Goal: Information Seeking & Learning: Learn about a topic

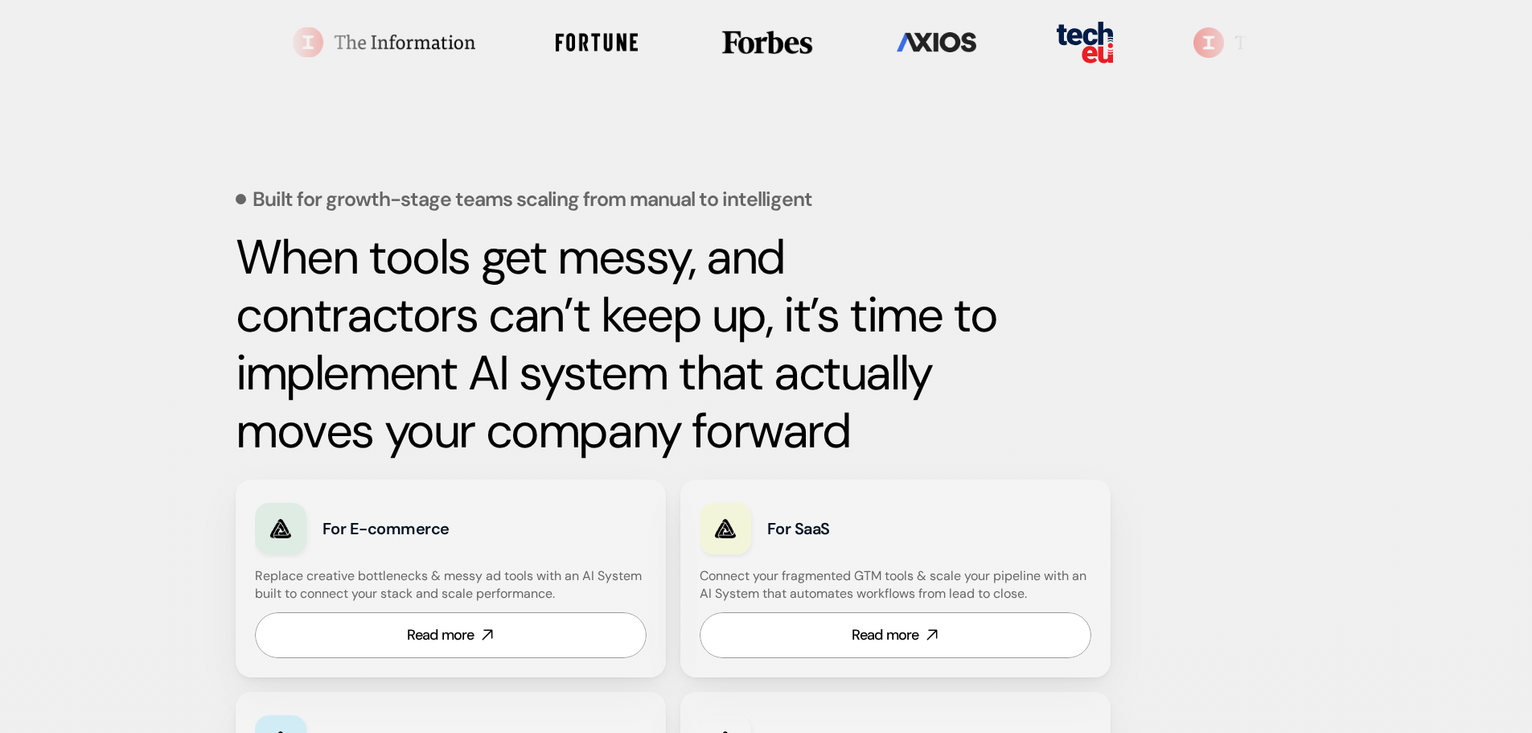
scroll to position [563, 0]
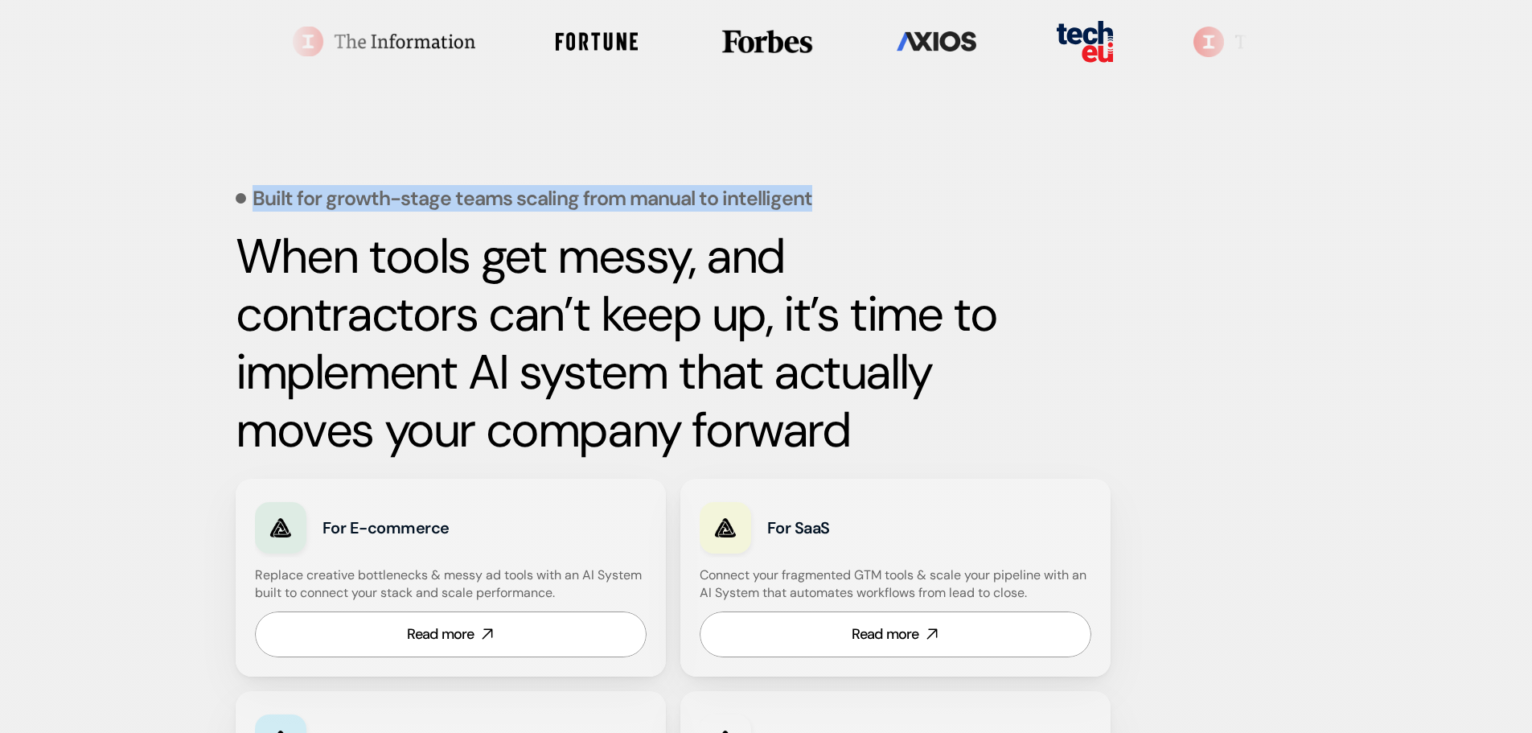
drag, startPoint x: 255, startPoint y: 195, endPoint x: 806, endPoint y: 205, distance: 551.0
click at [806, 205] on p "Built for growth-stage teams scaling from manual to intelligent" at bounding box center [533, 198] width 560 height 20
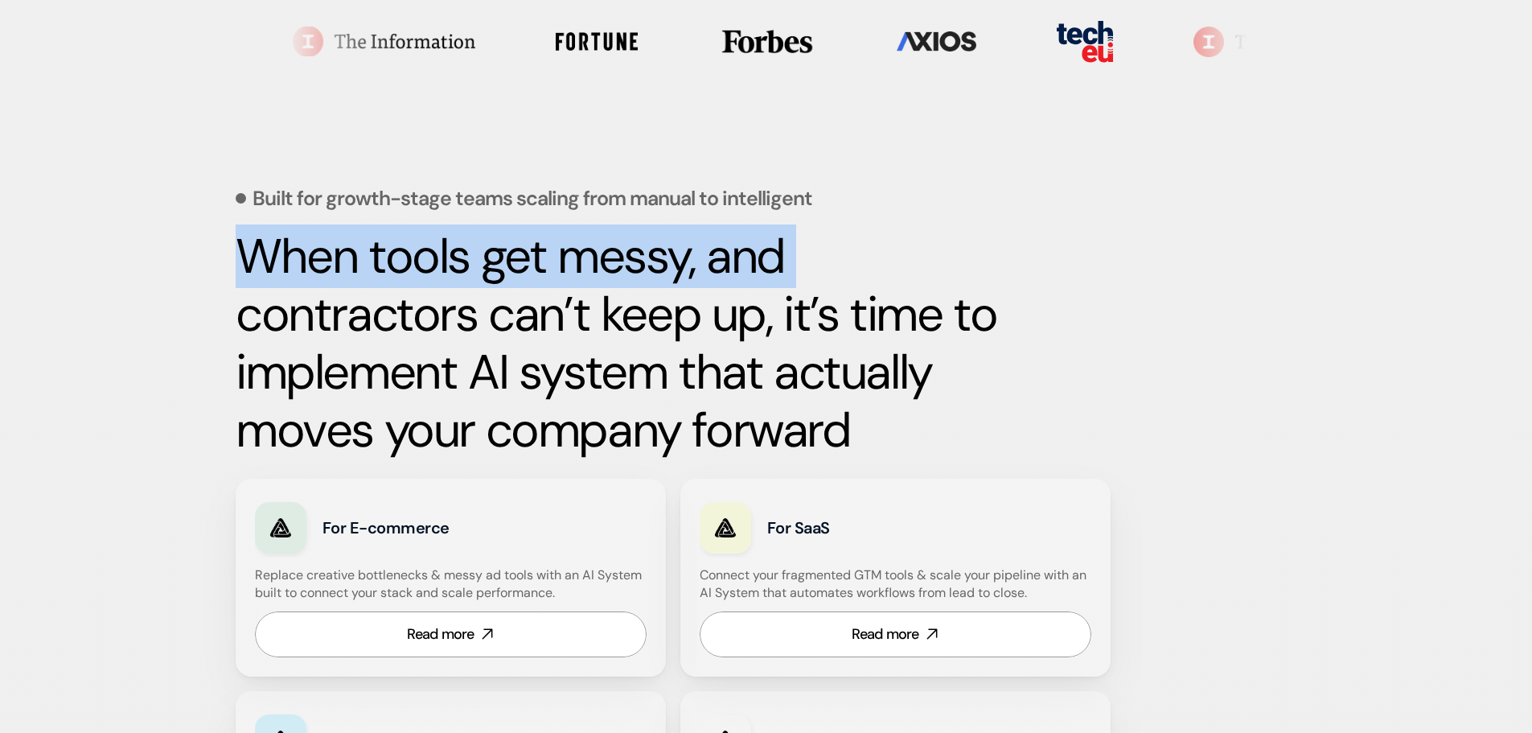
drag, startPoint x: 242, startPoint y: 261, endPoint x: 798, endPoint y: 272, distance: 555.8
click at [807, 276] on h2 "When tools get messy, and contractors can’t keep up, it’s time to implement AI …" at bounding box center [618, 344] width 764 height 232
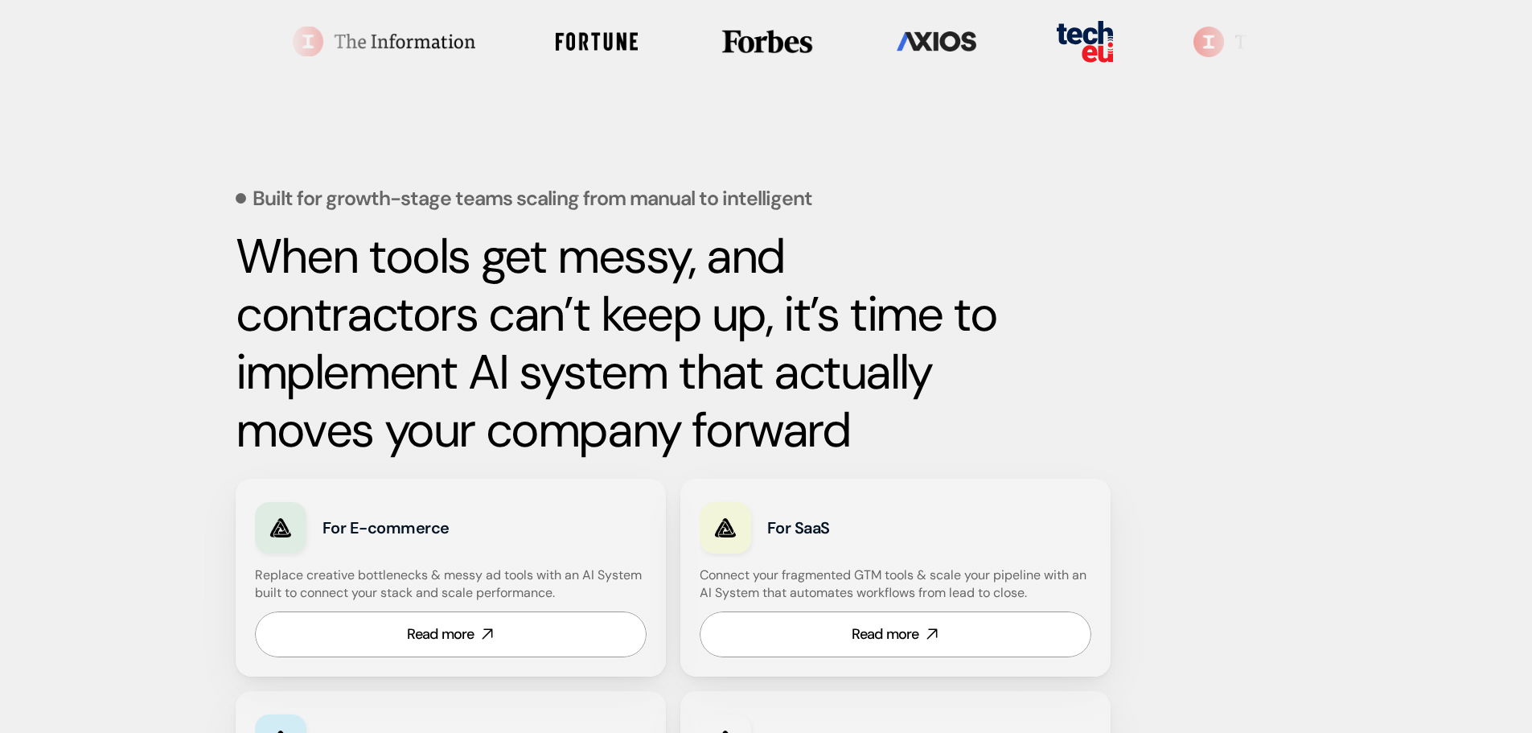
click at [541, 312] on strong "When tools get messy, and contractors can’t keep up, it’s time to implement AI …" at bounding box center [622, 342] width 772 height 237
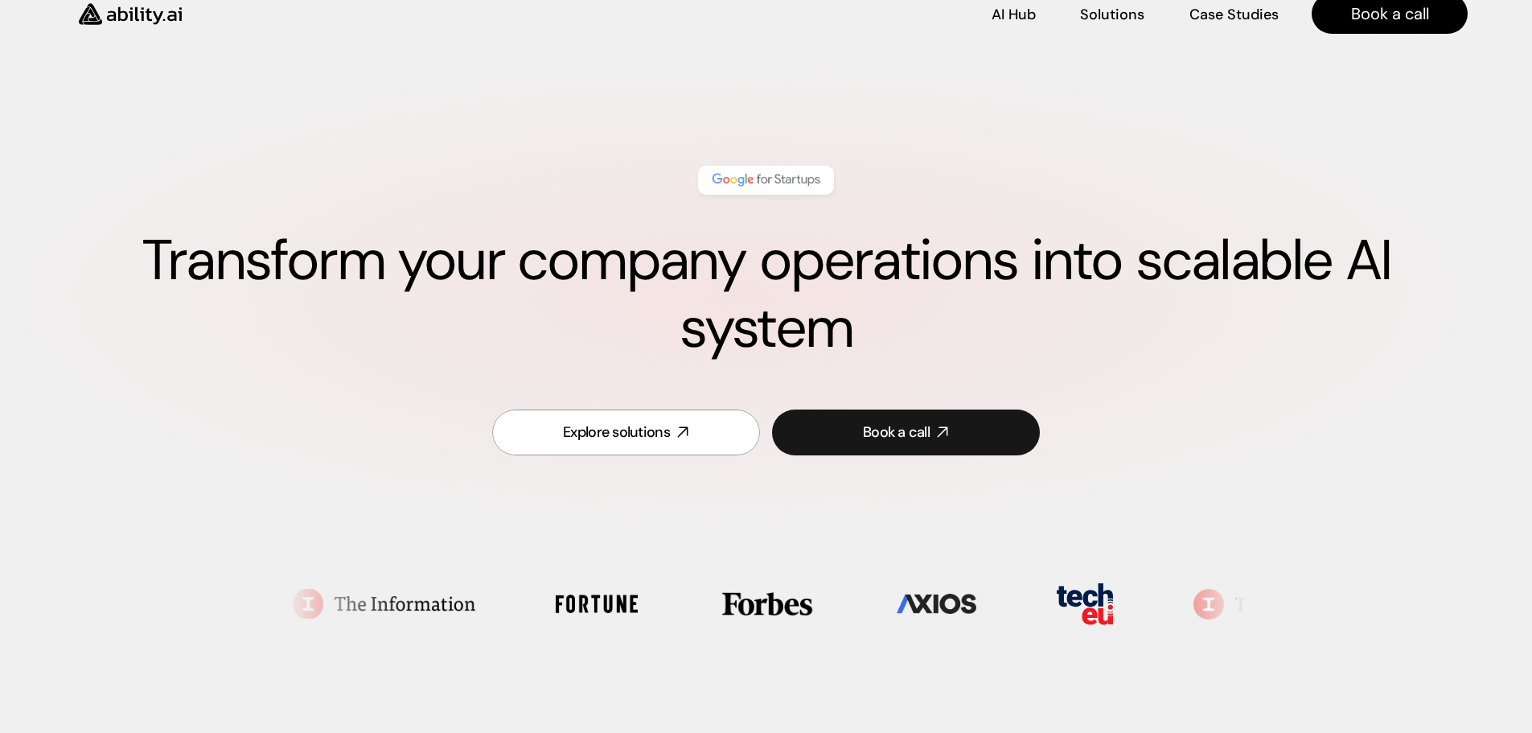
scroll to position [0, 0]
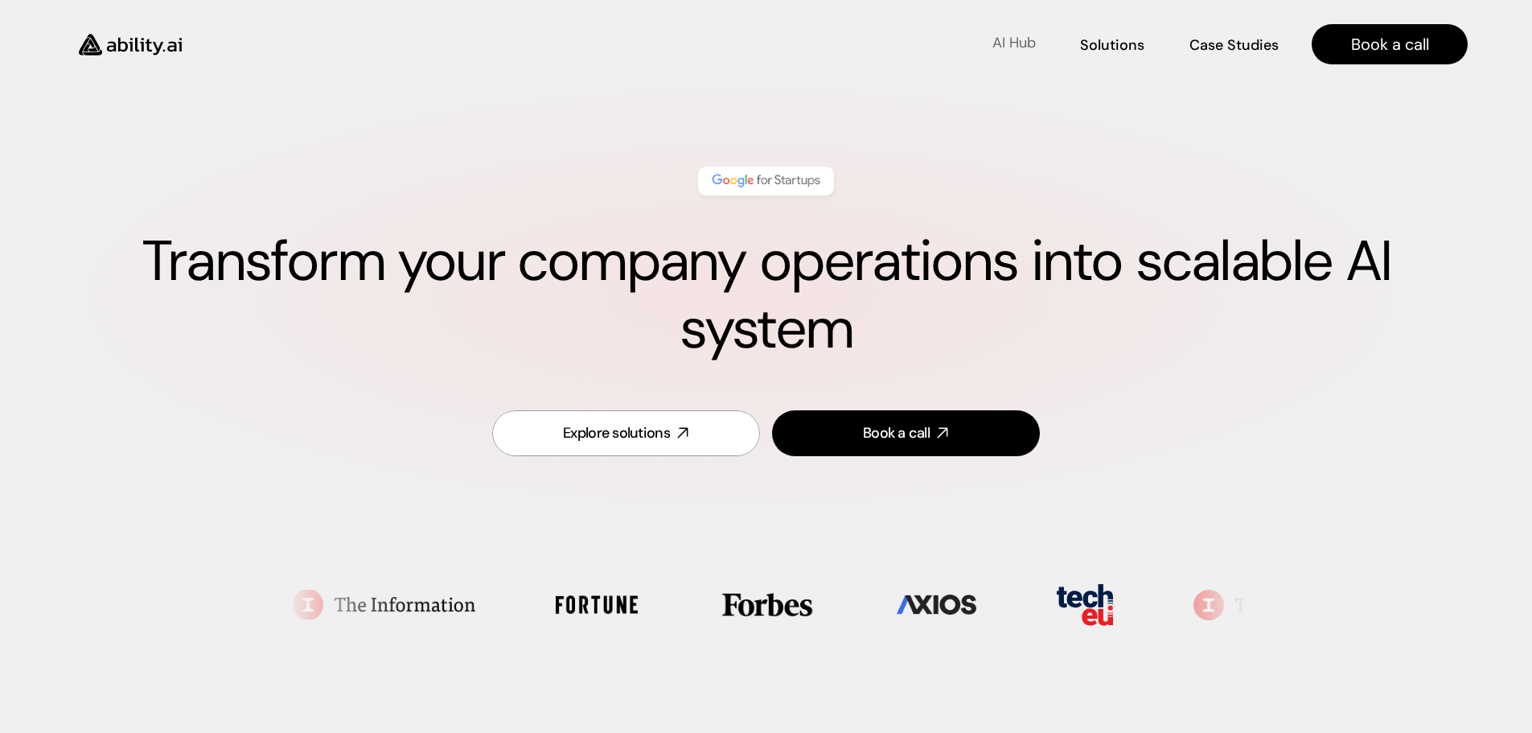
click at [1021, 41] on p "AI Hub" at bounding box center [1013, 43] width 43 height 20
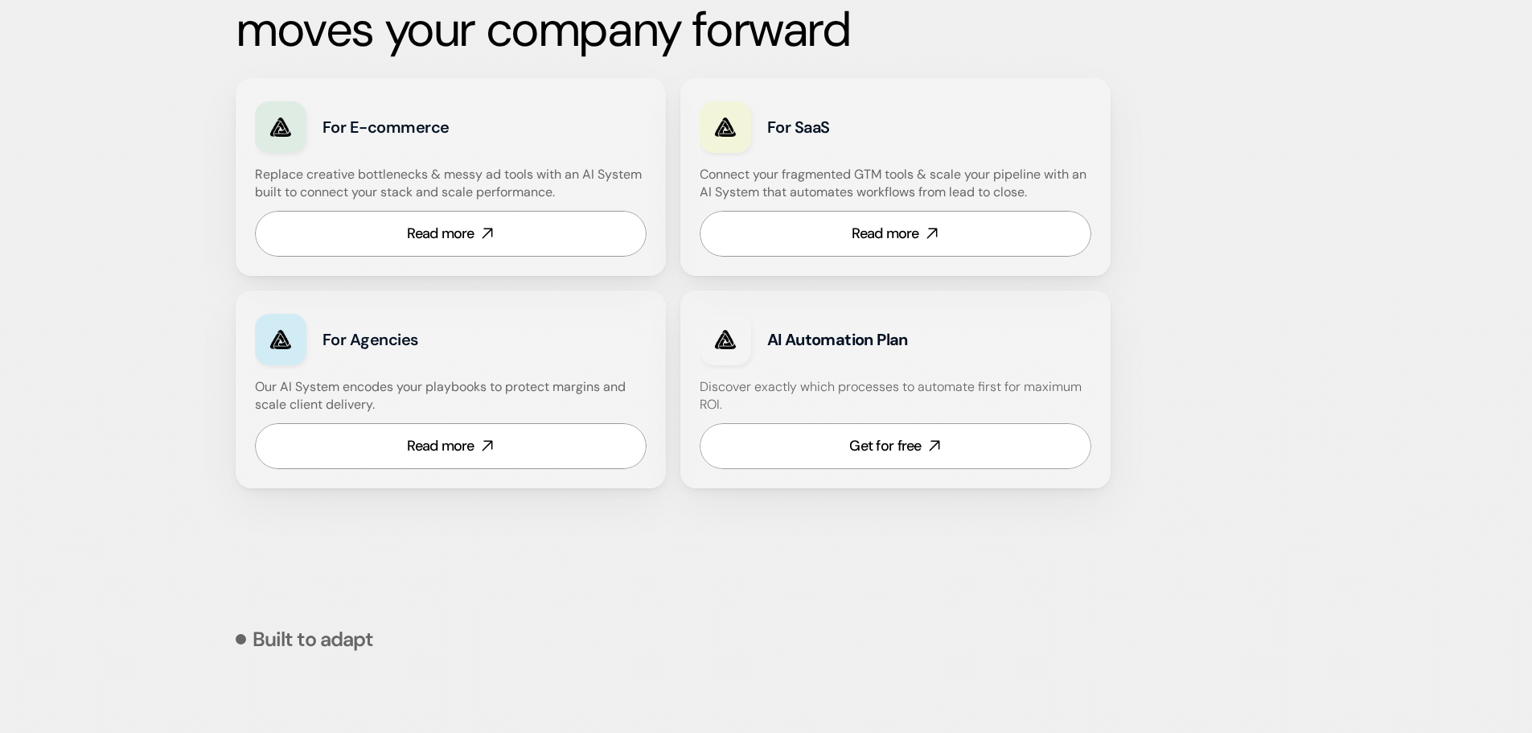
scroll to position [965, 0]
drag, startPoint x: 258, startPoint y: 385, endPoint x: 373, endPoint y: 407, distance: 117.0
click at [373, 407] on h4 "Our AI System encodes your playbooks to protect margins and scale client delive…" at bounding box center [451, 394] width 392 height 36
click at [258, 387] on h4 "Our AI System encodes your playbooks to protect margins and scale client delive…" at bounding box center [451, 394] width 392 height 36
drag, startPoint x: 255, startPoint y: 386, endPoint x: 392, endPoint y: 407, distance: 139.1
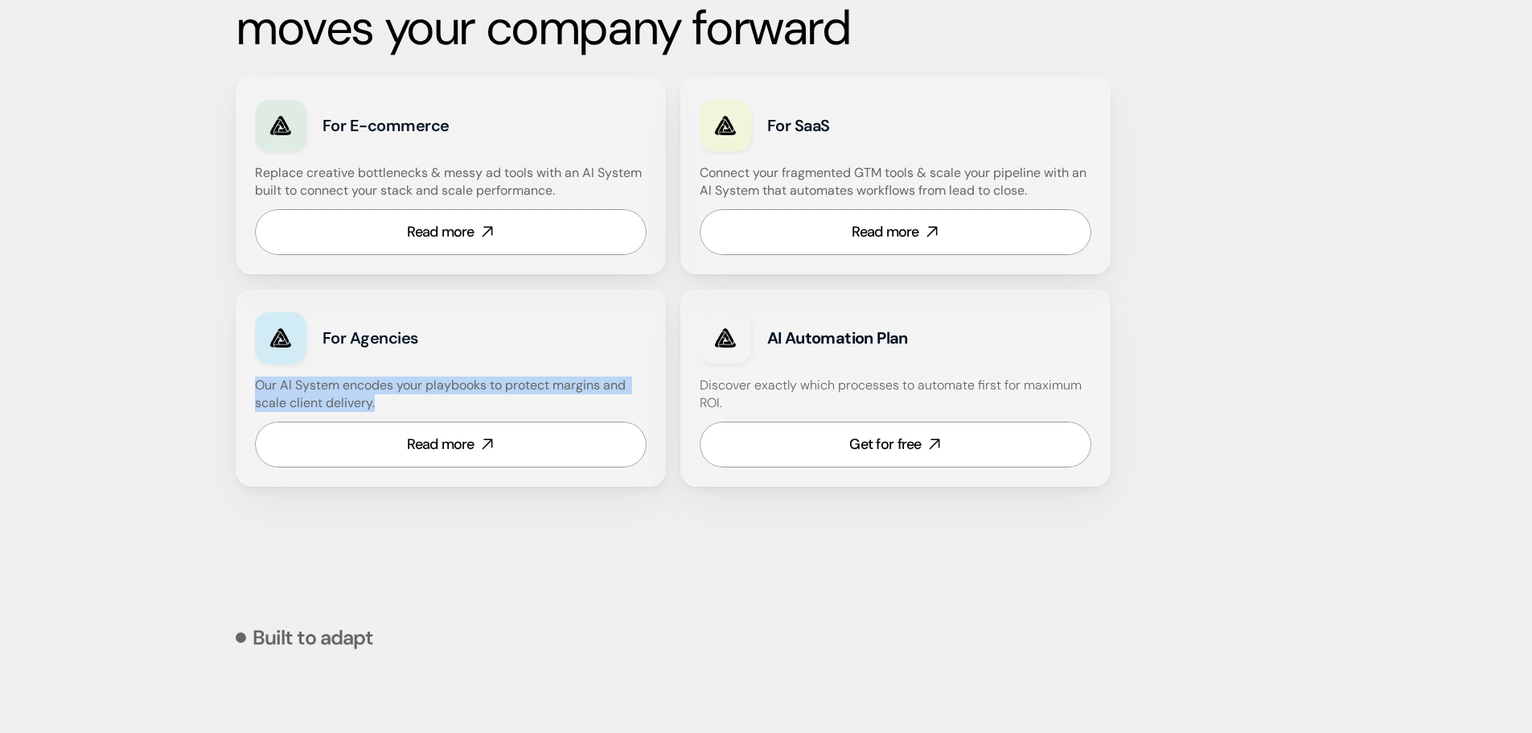
click at [392, 407] on h4 "Our AI System encodes your playbooks to protect margins and scale client delive…" at bounding box center [451, 394] width 392 height 36
click at [344, 391] on h4 "Our AI System encodes your playbooks to protect margins and scale client delive…" at bounding box center [451, 394] width 392 height 36
drag, startPoint x: 326, startPoint y: 388, endPoint x: 421, endPoint y: 407, distance: 96.7
click at [421, 407] on h4 "Our AI System encodes your playbooks to protect margins and scale client delive…" at bounding box center [451, 394] width 392 height 36
click at [369, 401] on h4 "Our AI System encodes your playbooks to protect margins and scale client delive…" at bounding box center [451, 394] width 392 height 36
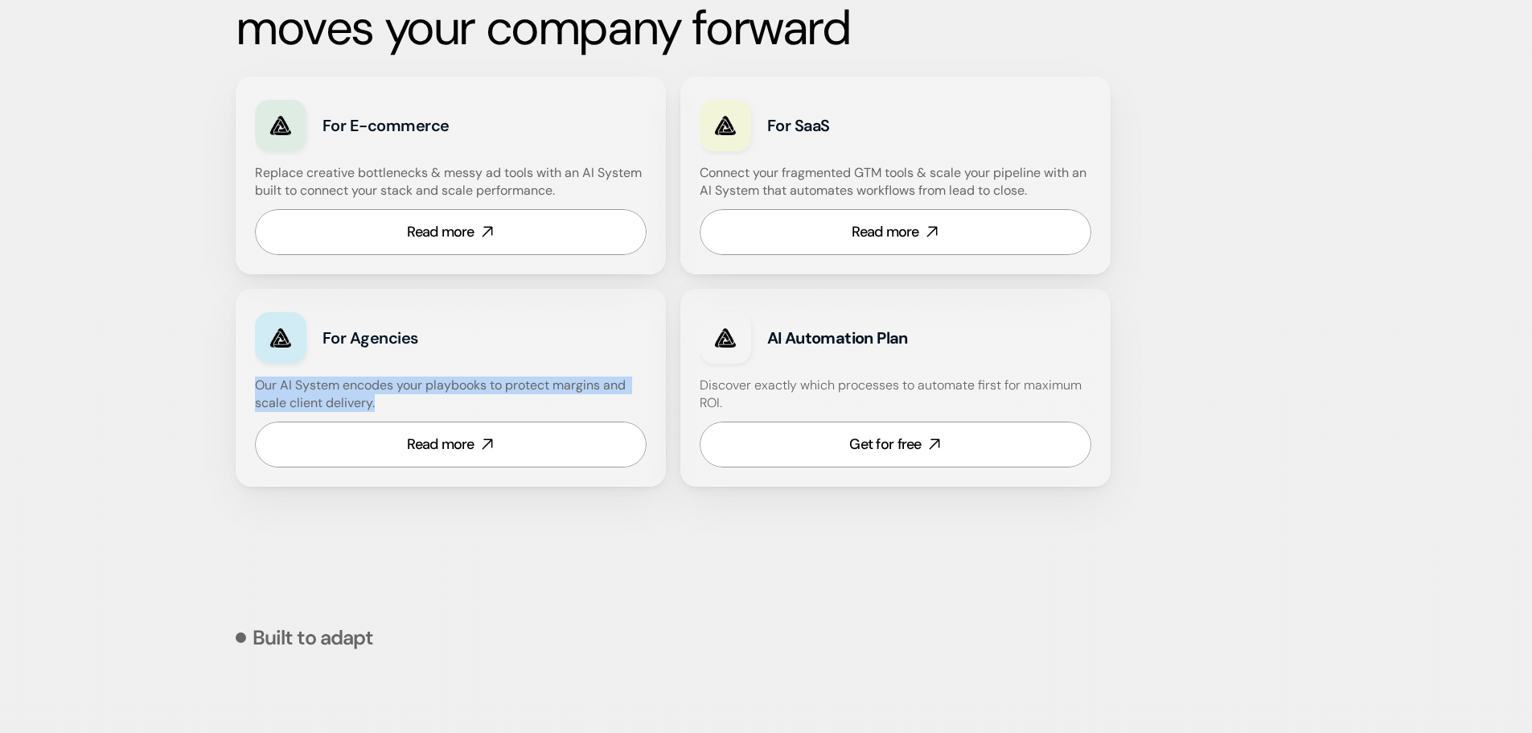
drag, startPoint x: 253, startPoint y: 384, endPoint x: 388, endPoint y: 409, distance: 137.2
click at [388, 409] on div "For Agencies Our AI System encodes your playbooks to protect margins and scale …" at bounding box center [451, 388] width 430 height 198
click at [360, 405] on h4 "Our AI System encodes your playbooks to protect margins and scale client delive…" at bounding box center [451, 394] width 392 height 36
drag, startPoint x: 377, startPoint y: 406, endPoint x: 253, endPoint y: 388, distance: 125.2
click at [253, 388] on div "For Agencies Our AI System encodes your playbooks to protect margins and scale …" at bounding box center [451, 388] width 430 height 198
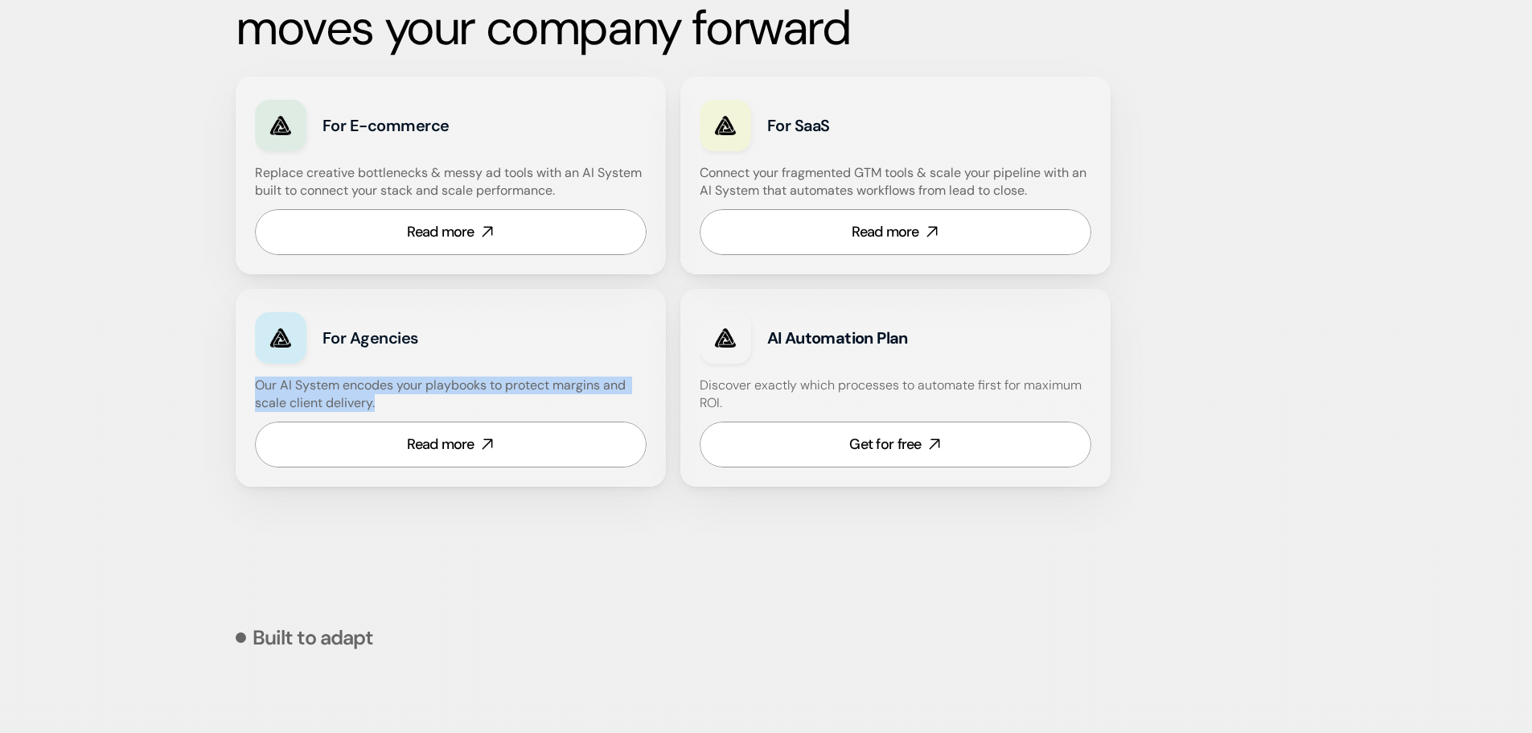
click at [287, 391] on h4 "Our AI System encodes your playbooks to protect margins and scale client delive…" at bounding box center [451, 394] width 392 height 36
drag, startPoint x: 258, startPoint y: 384, endPoint x: 353, endPoint y: 407, distance: 97.5
click at [395, 415] on div "For Agencies Our AI System encodes your playbooks to protect margins and scale …" at bounding box center [451, 388] width 430 height 198
click at [344, 405] on h4 "Our AI System encodes your playbooks to protect margins and scale client delive…" at bounding box center [451, 394] width 392 height 36
drag, startPoint x: 376, startPoint y: 403, endPoint x: 250, endPoint y: 380, distance: 127.6
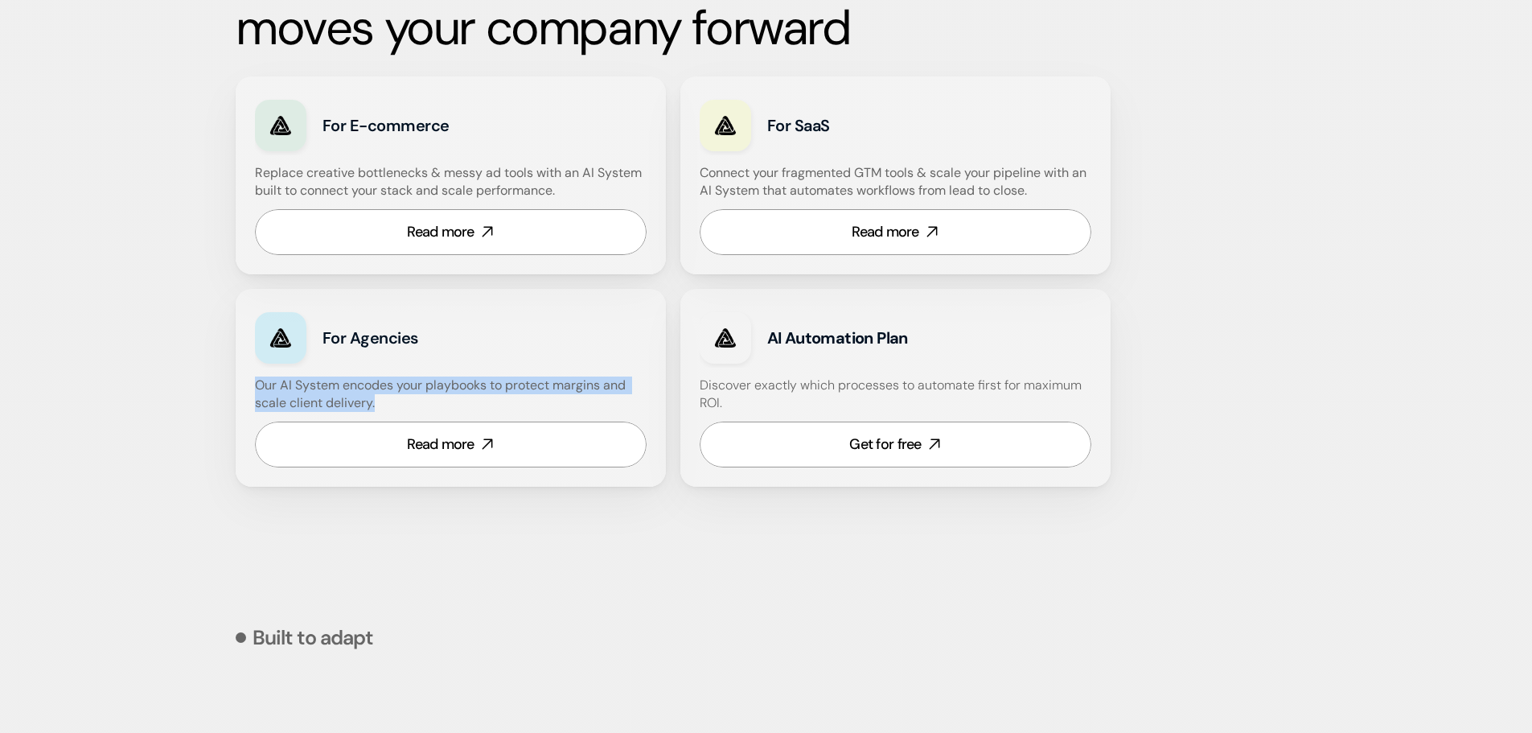
click at [250, 380] on div "For Agencies Our AI System encodes your playbooks to protect margins and scale …" at bounding box center [451, 388] width 430 height 198
click at [268, 380] on h4 "Our AI System encodes your playbooks to protect margins and scale client delive…" at bounding box center [451, 394] width 392 height 36
drag, startPoint x: 256, startPoint y: 381, endPoint x: 380, endPoint y: 405, distance: 126.0
click at [380, 405] on h4 "Our AI System encodes your playbooks to protect margins and scale client delive…" at bounding box center [451, 394] width 392 height 36
click at [345, 397] on h4 "Our AI System encodes your playbooks to protect margins and scale client delive…" at bounding box center [451, 394] width 392 height 36
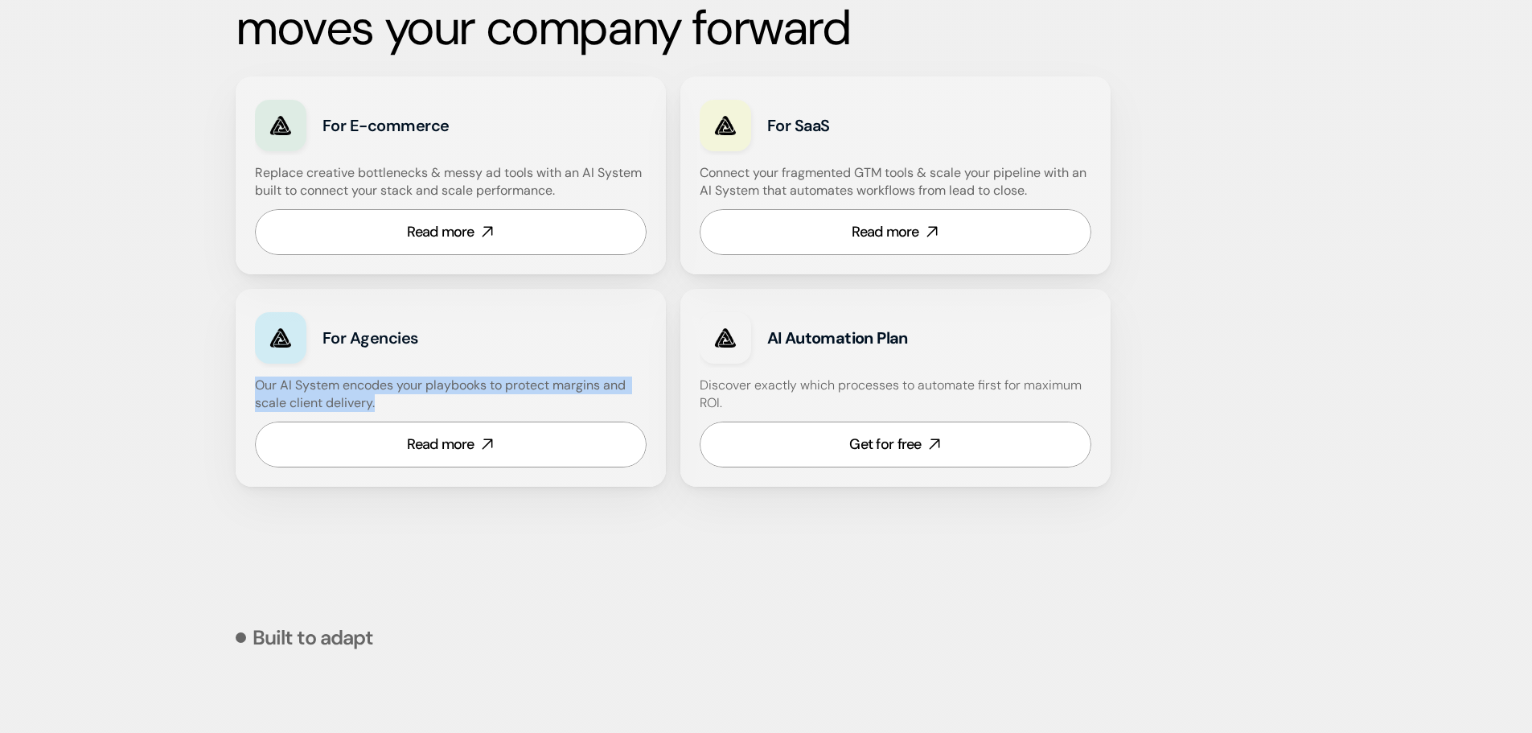
drag, startPoint x: 352, startPoint y: 407, endPoint x: 252, endPoint y: 384, distance: 103.0
click at [253, 385] on div "For Agencies Our AI System encodes your playbooks to protect margins and scale …" at bounding box center [451, 388] width 430 height 198
click at [297, 389] on h4 "Our AI System encodes your playbooks to protect margins and scale client delive…" at bounding box center [451, 394] width 392 height 36
drag, startPoint x: 253, startPoint y: 380, endPoint x: 388, endPoint y: 406, distance: 138.3
click at [388, 406] on div "For Agencies Our AI System encodes your playbooks to protect margins and scale …" at bounding box center [451, 388] width 430 height 198
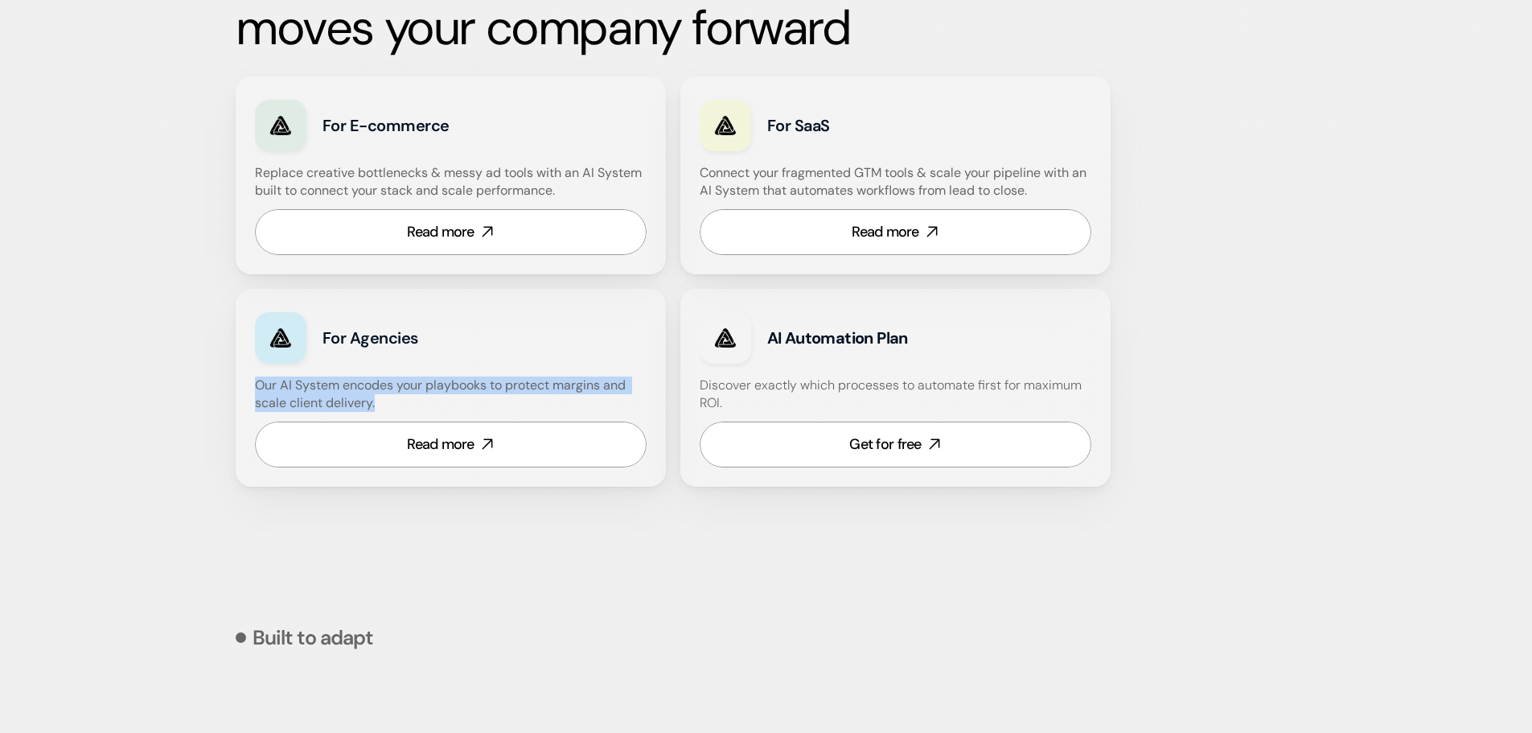
click at [347, 405] on h4 "Our AI System encodes your playbooks to protect margins and scale client delive…" at bounding box center [451, 394] width 392 height 36
drag, startPoint x: 383, startPoint y: 404, endPoint x: 239, endPoint y: 379, distance: 146.1
click at [239, 379] on div "For Agencies Our AI System encodes your playbooks to protect margins and scale …" at bounding box center [451, 388] width 430 height 198
click at [278, 386] on h4 "Our AI System encodes your playbooks to protect margins and scale client delive…" at bounding box center [451, 394] width 392 height 36
drag, startPoint x: 257, startPoint y: 382, endPoint x: 383, endPoint y: 411, distance: 128.8
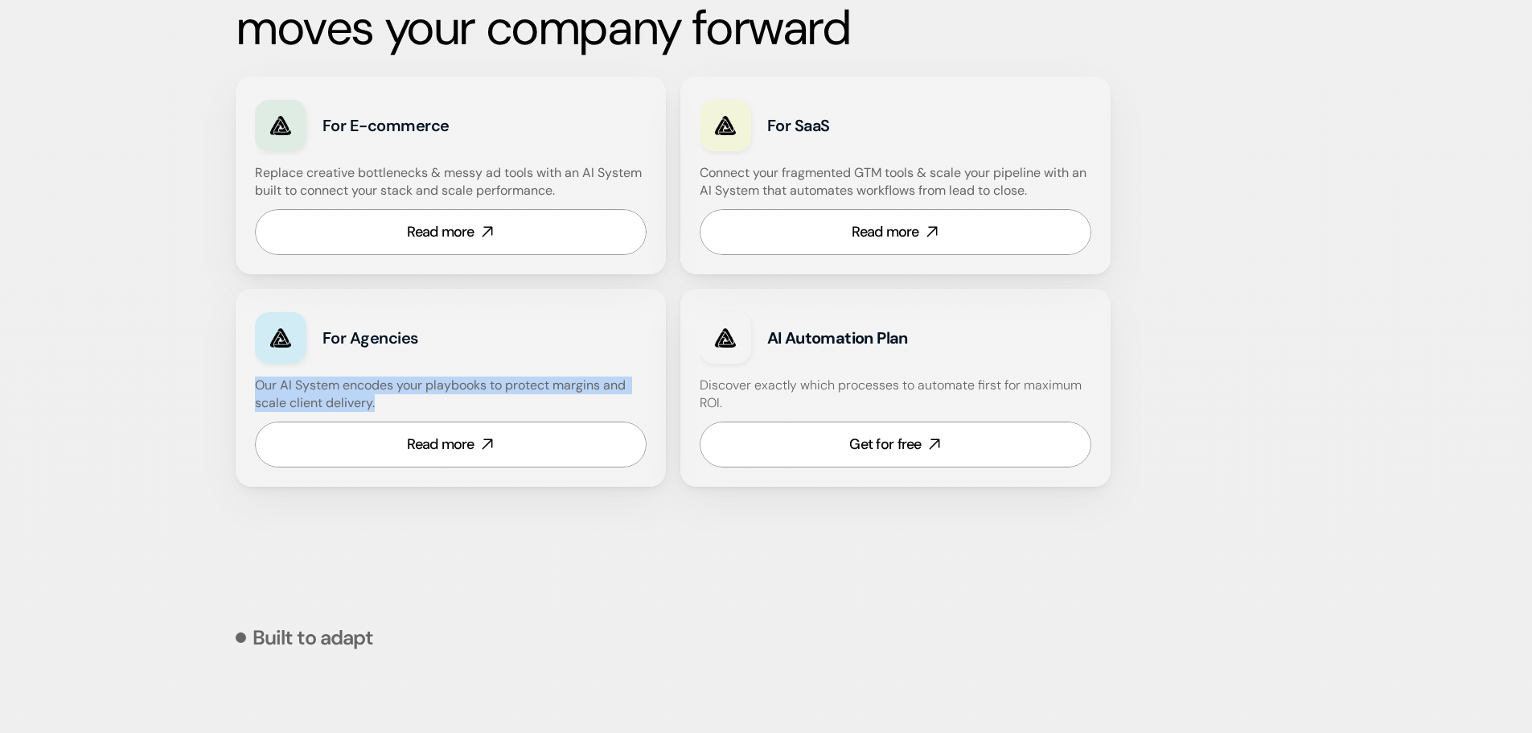
click at [383, 411] on h4 "Our AI System encodes your playbooks to protect margins and scale client delive…" at bounding box center [451, 394] width 392 height 36
click at [385, 398] on h4 "Our AI System encodes your playbooks to protect margins and scale client delive…" at bounding box center [451, 394] width 392 height 36
click at [876, 447] on div "Get for free" at bounding box center [885, 444] width 72 height 20
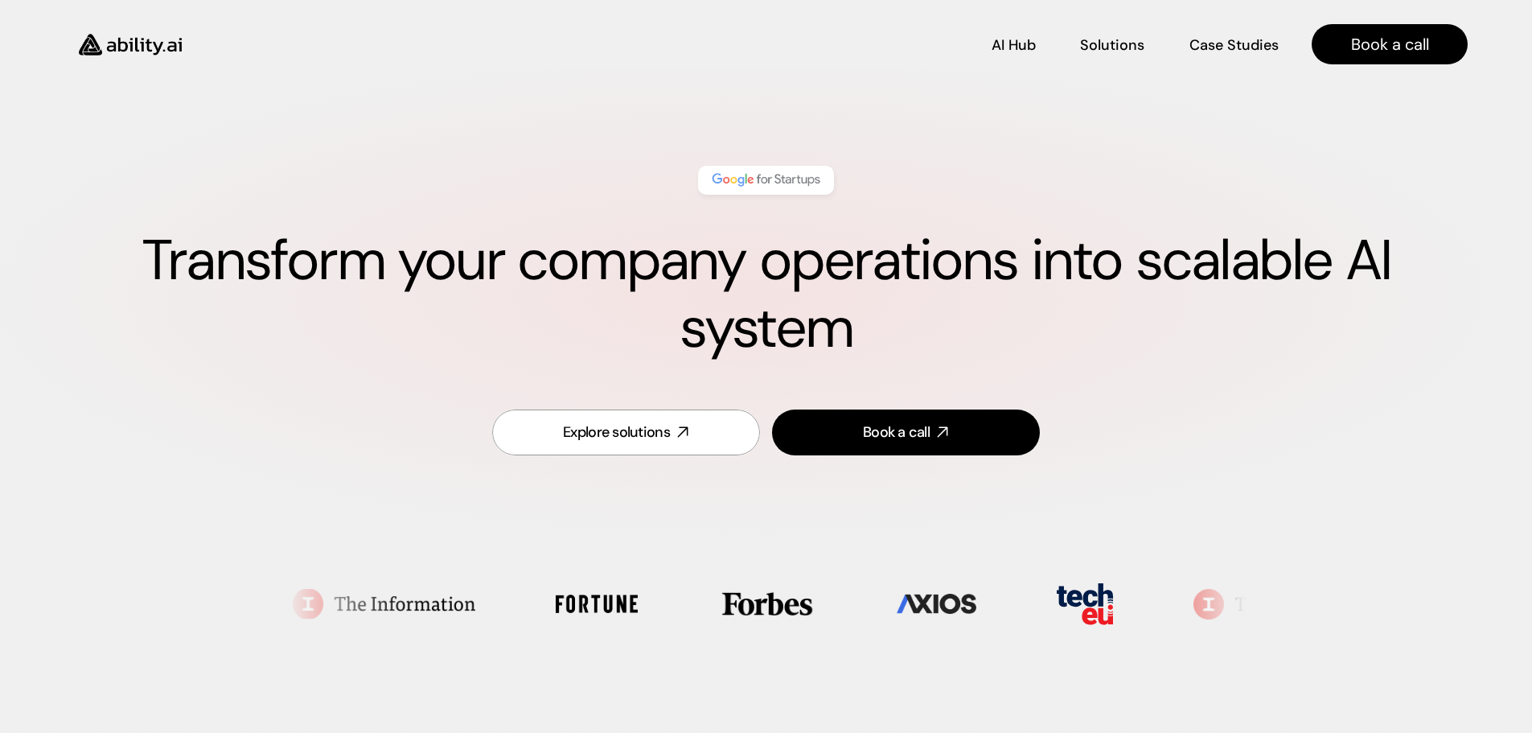
scroll to position [0, 0]
click at [1212, 47] on p "Case Studies" at bounding box center [1235, 43] width 87 height 20
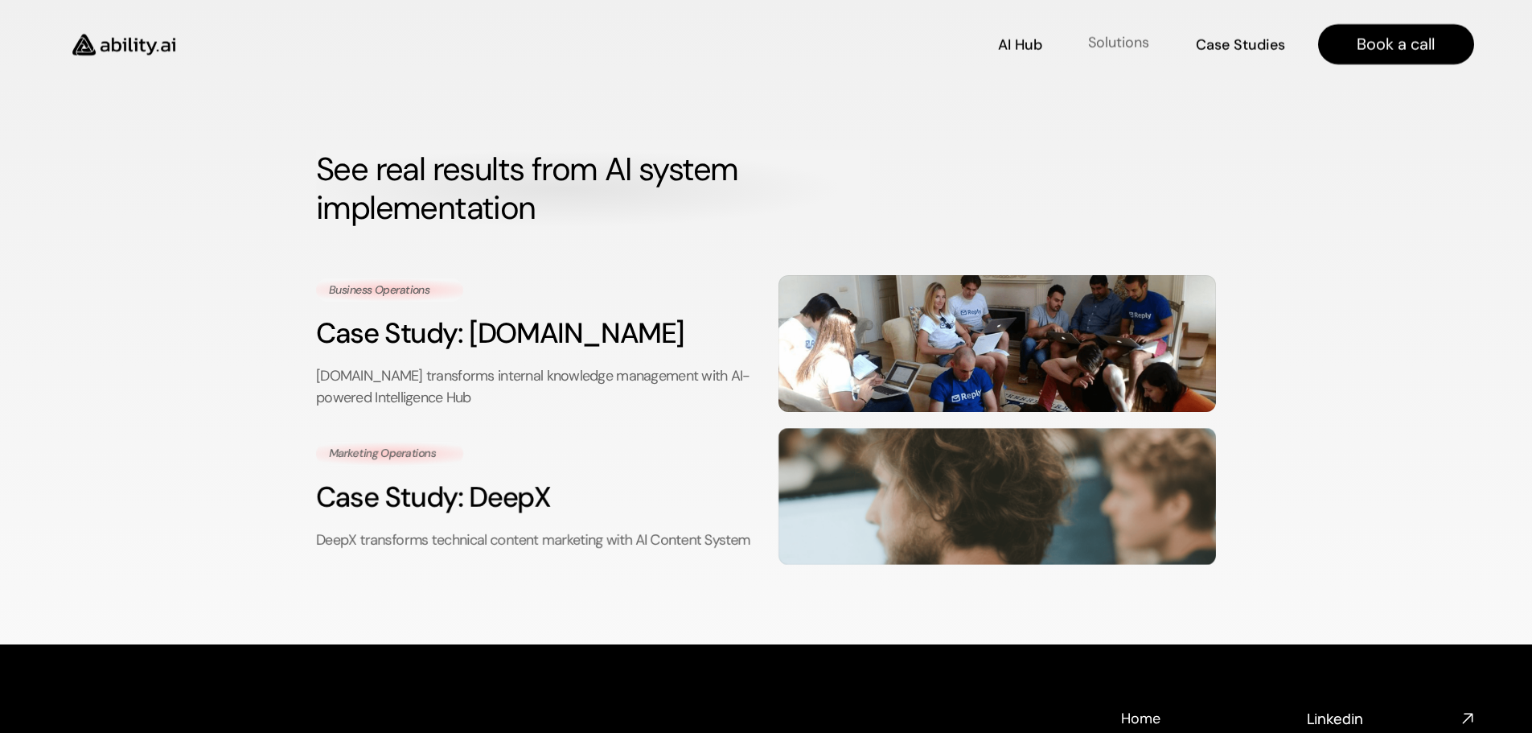
click at [1107, 47] on p "Solutions" at bounding box center [1118, 43] width 61 height 20
